Goal: Transaction & Acquisition: Purchase product/service

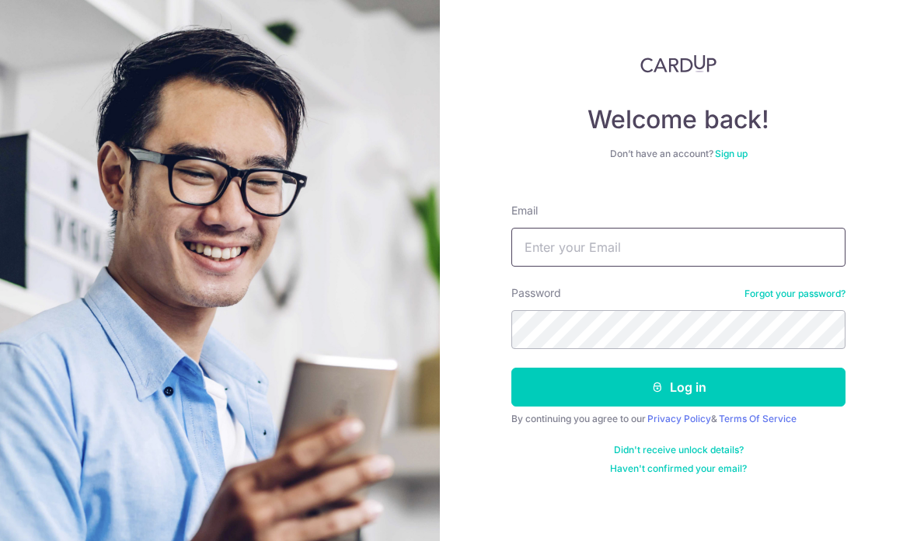
click at [681, 256] on input "Email" at bounding box center [678, 247] width 334 height 39
type input "[EMAIL_ADDRESS][DOMAIN_NAME]"
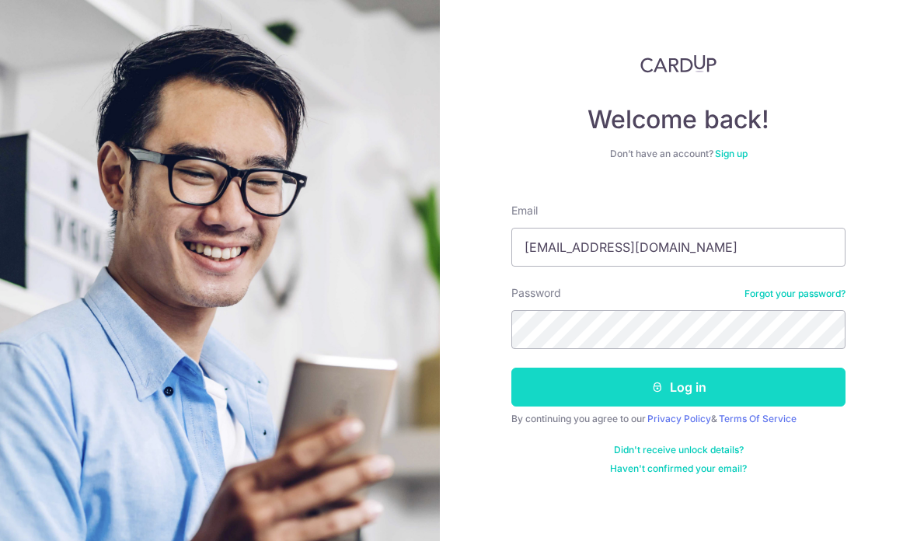
click at [782, 394] on button "Log in" at bounding box center [678, 386] width 334 height 39
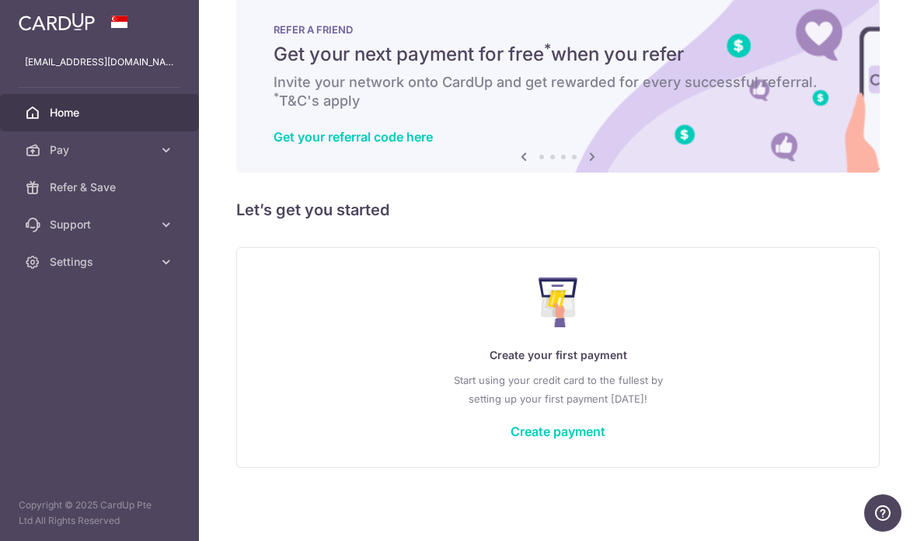
scroll to position [27, 0]
click at [510, 439] on link "Create payment" at bounding box center [557, 431] width 95 height 16
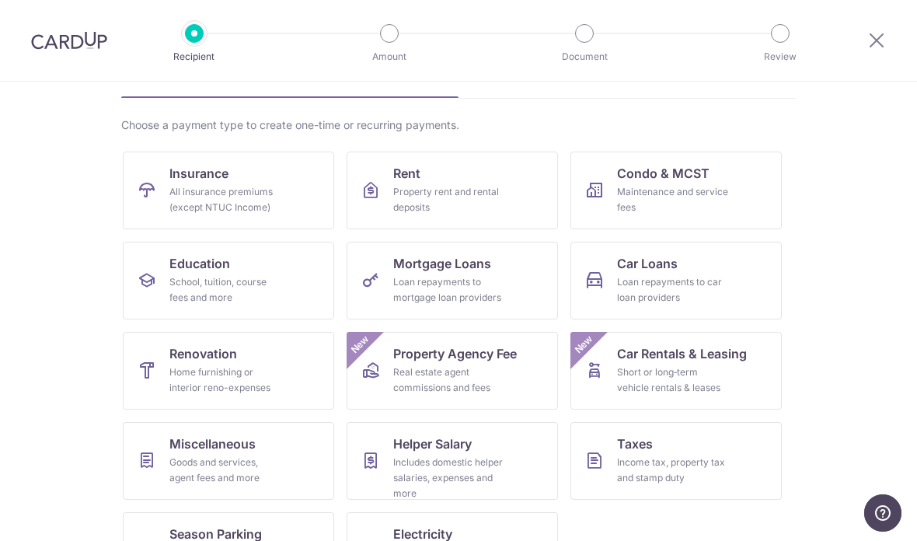
scroll to position [92, 0]
click at [259, 189] on div "All insurance premiums (except NTUC Income)" at bounding box center [225, 200] width 112 height 31
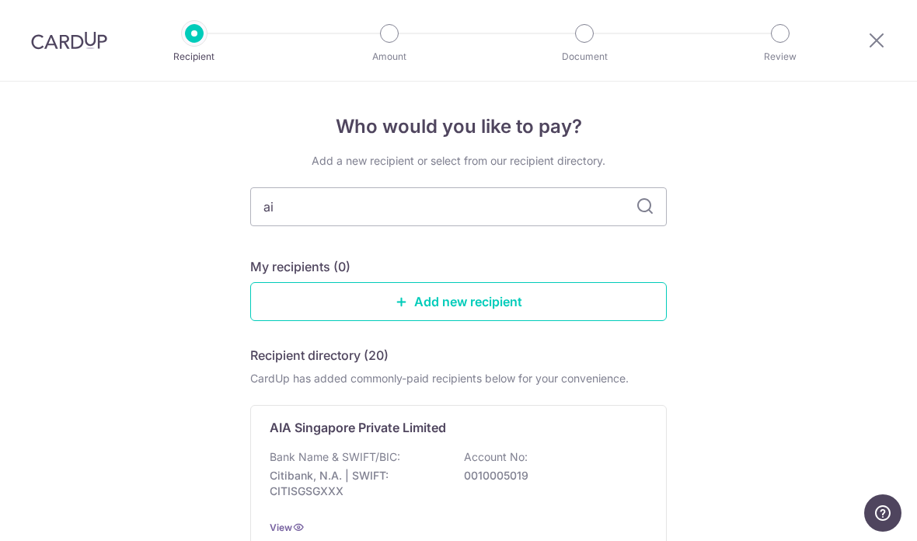
type input "aia"
type input "a"
click at [643, 201] on input "text" at bounding box center [458, 206] width 416 height 39
click at [633, 208] on input "text" at bounding box center [458, 206] width 416 height 39
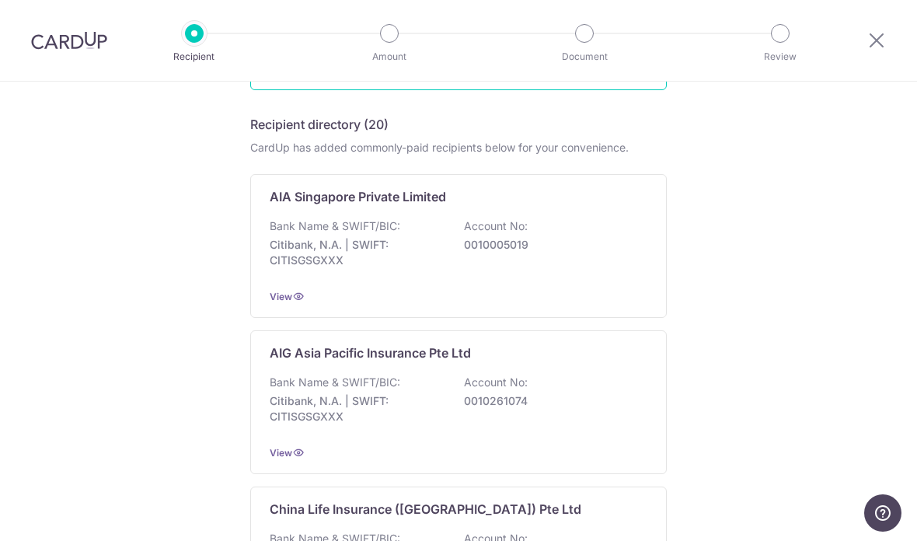
scroll to position [229, 0]
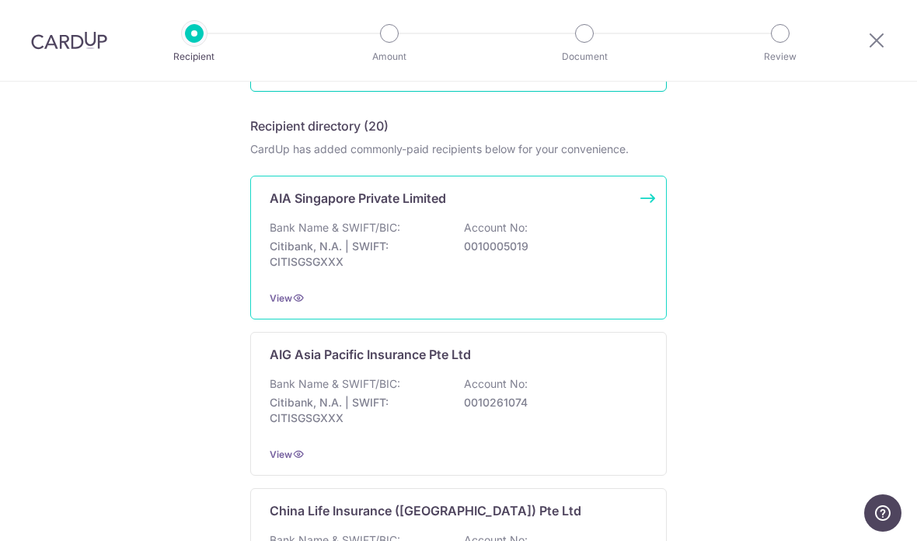
click at [587, 251] on p "0010005019" at bounding box center [551, 247] width 174 height 16
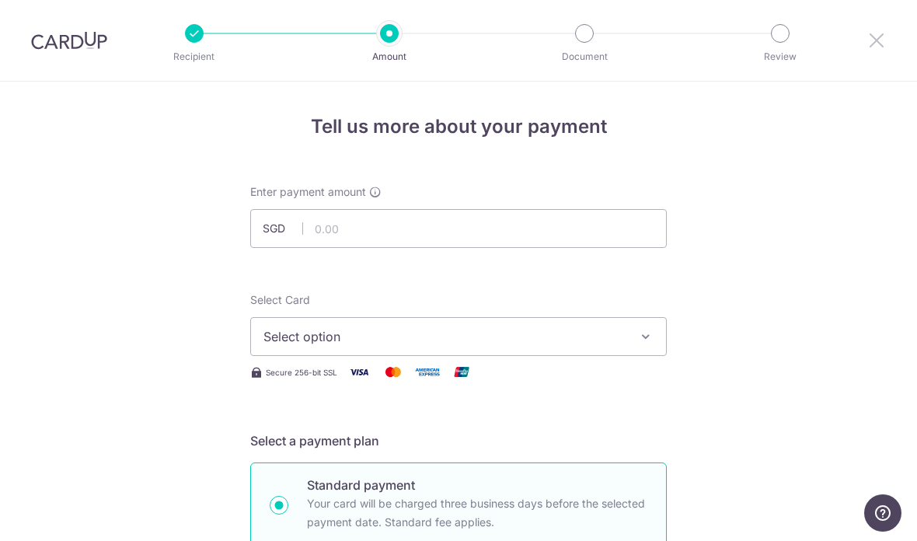
scroll to position [-3, 0]
click at [876, 43] on icon at bounding box center [876, 39] width 19 height 19
